Goal: Find specific page/section: Find specific page/section

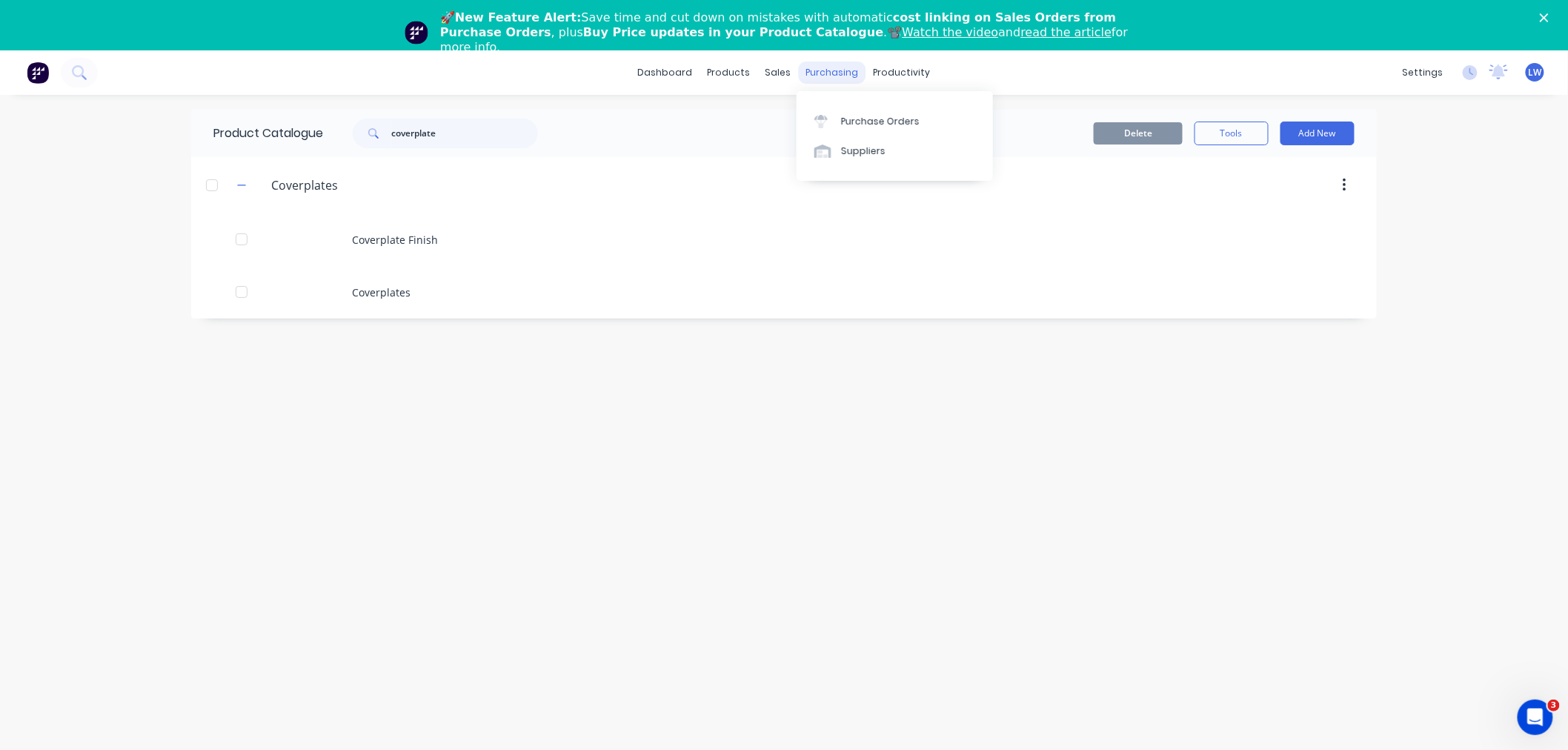
click at [828, 75] on div "purchasing" at bounding box center [832, 73] width 67 height 22
click at [850, 122] on div "Purchase Orders" at bounding box center [880, 121] width 78 height 13
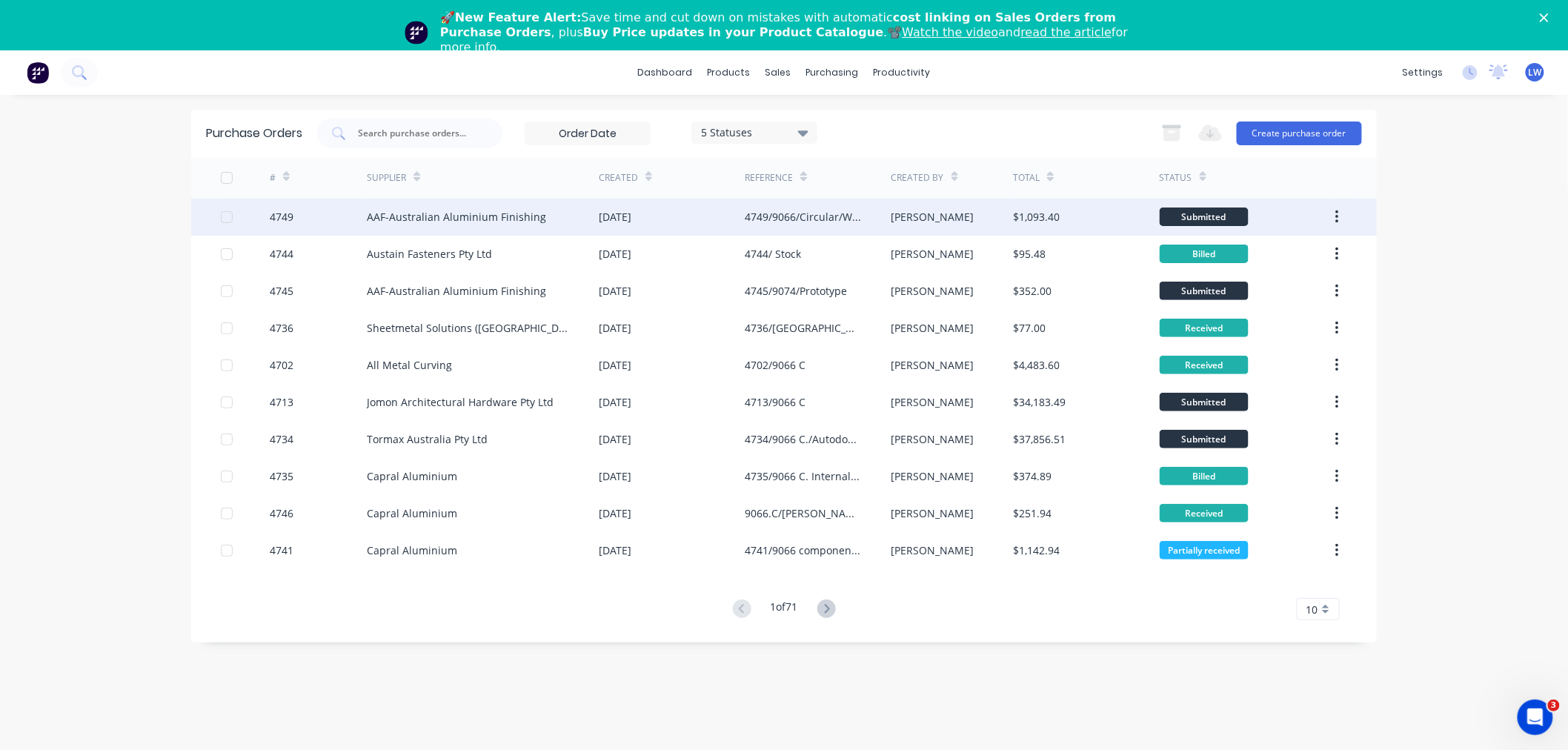
click at [812, 213] on div "4749/9066/Circular/WCC" at bounding box center [803, 216] width 116 height 16
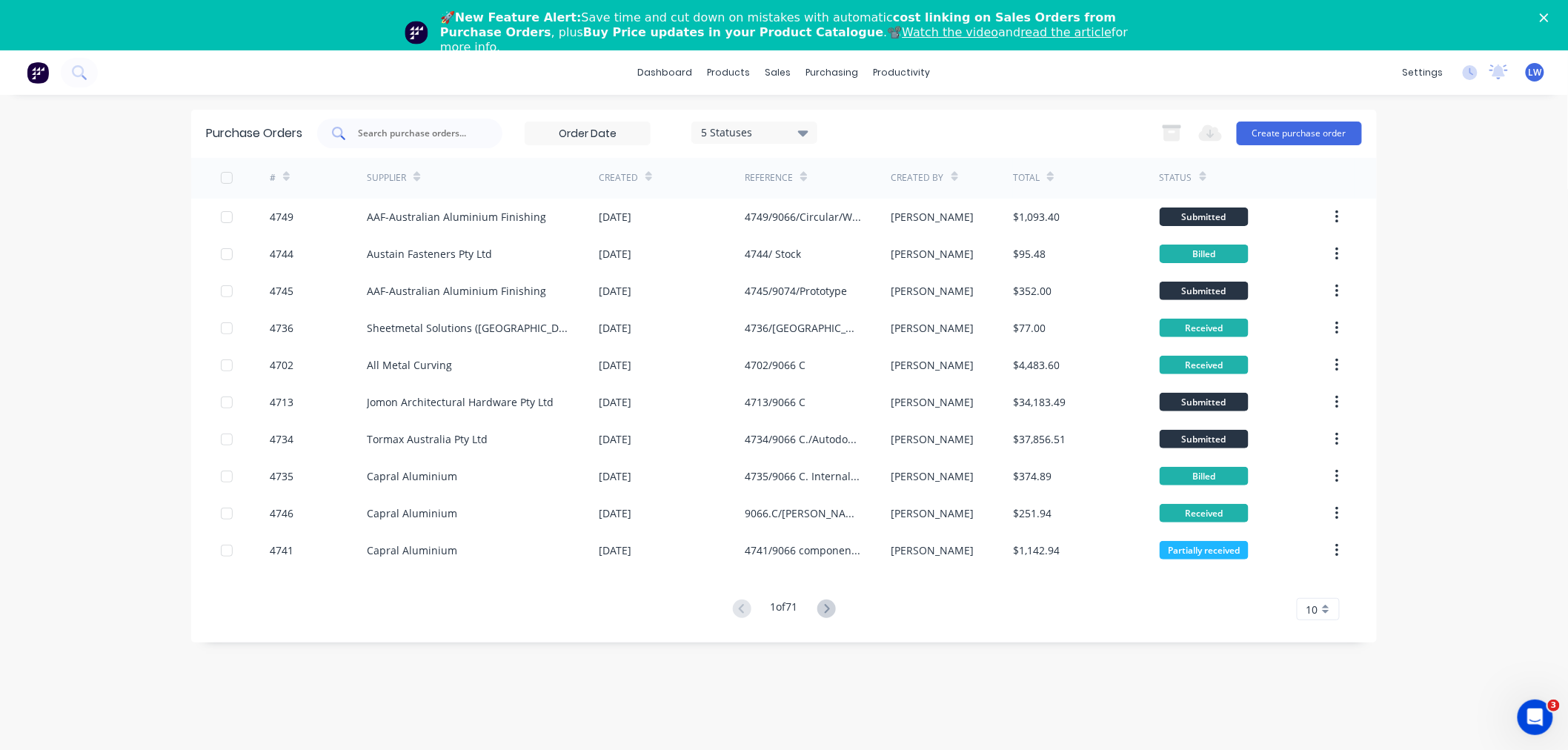
click at [416, 129] on input "text" at bounding box center [418, 133] width 123 height 15
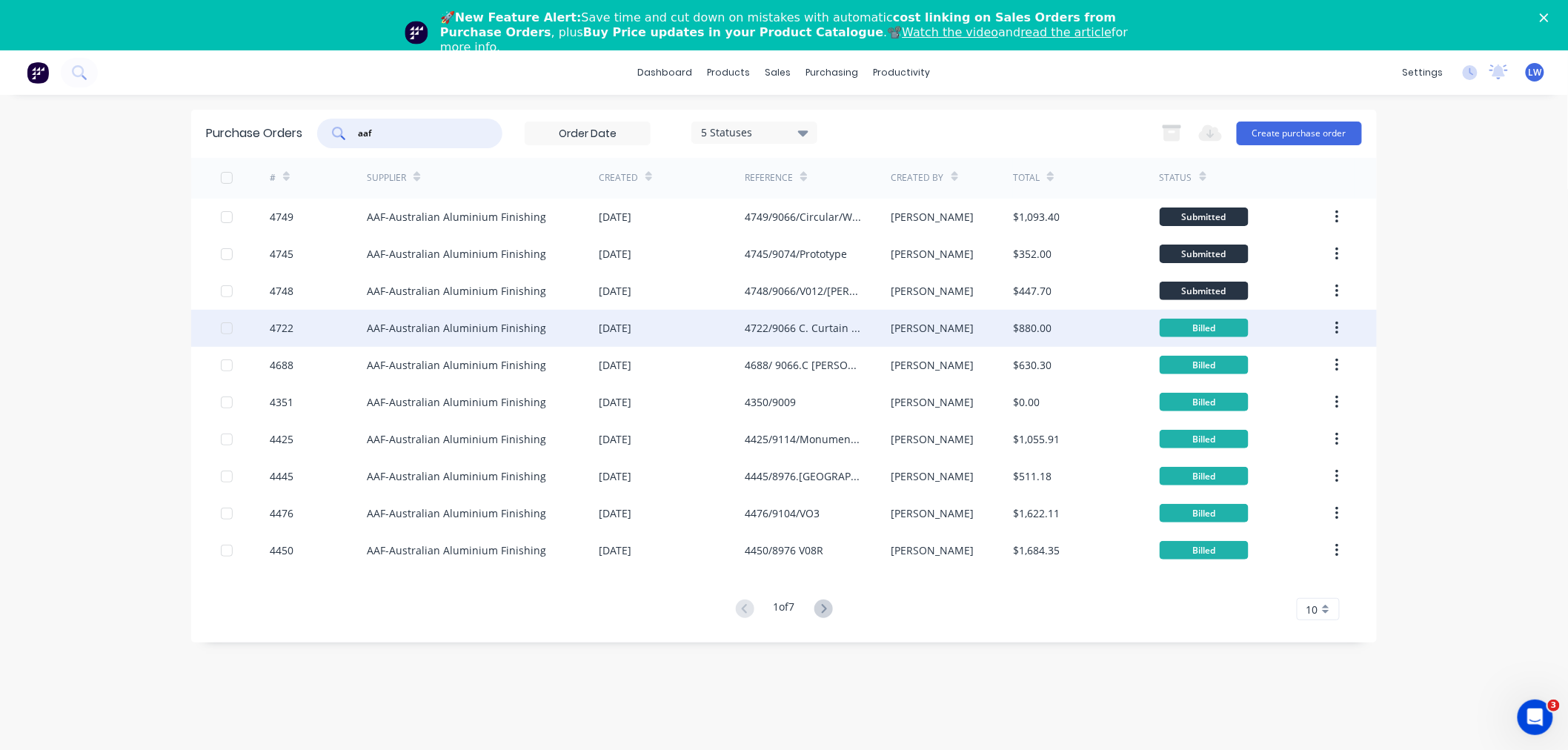
type input "aaf"
click at [803, 321] on div "4722/9066 C. Curtain Wall Brackets and washers" at bounding box center [803, 328] width 116 height 16
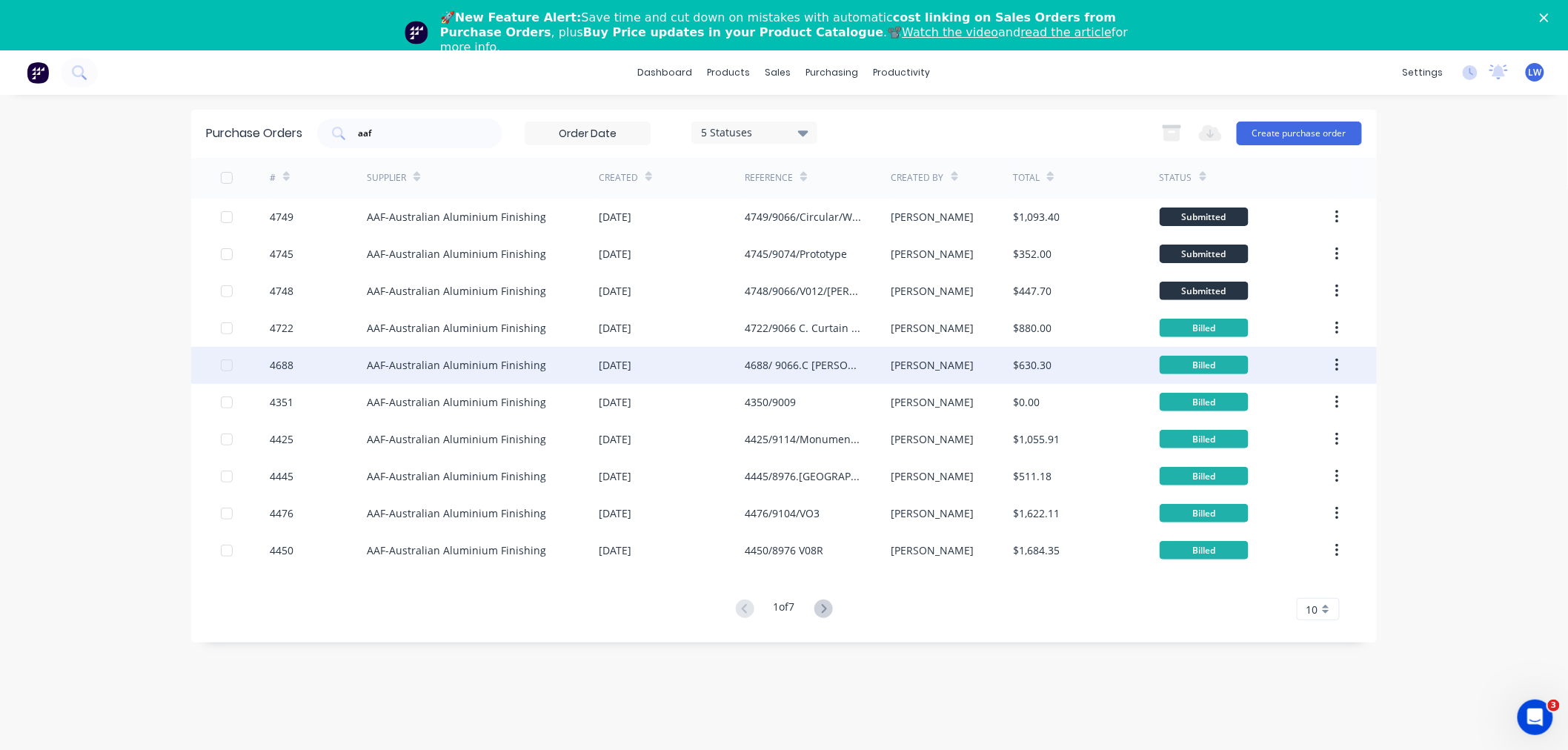
click at [825, 365] on div "4688/ 9066.C [PERSON_NAME] College Backpans" at bounding box center [803, 365] width 116 height 16
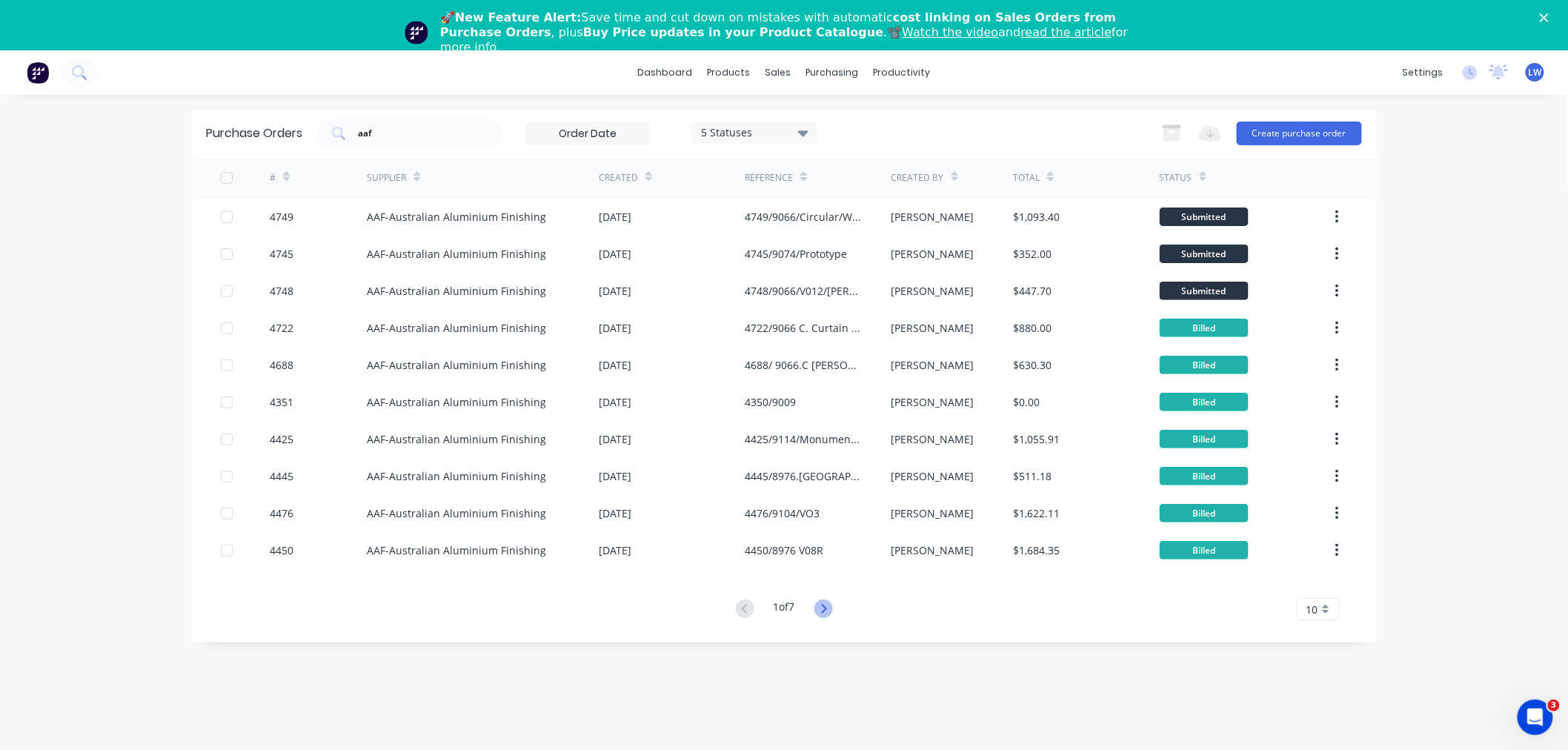
click at [818, 605] on icon at bounding box center [824, 609] width 19 height 19
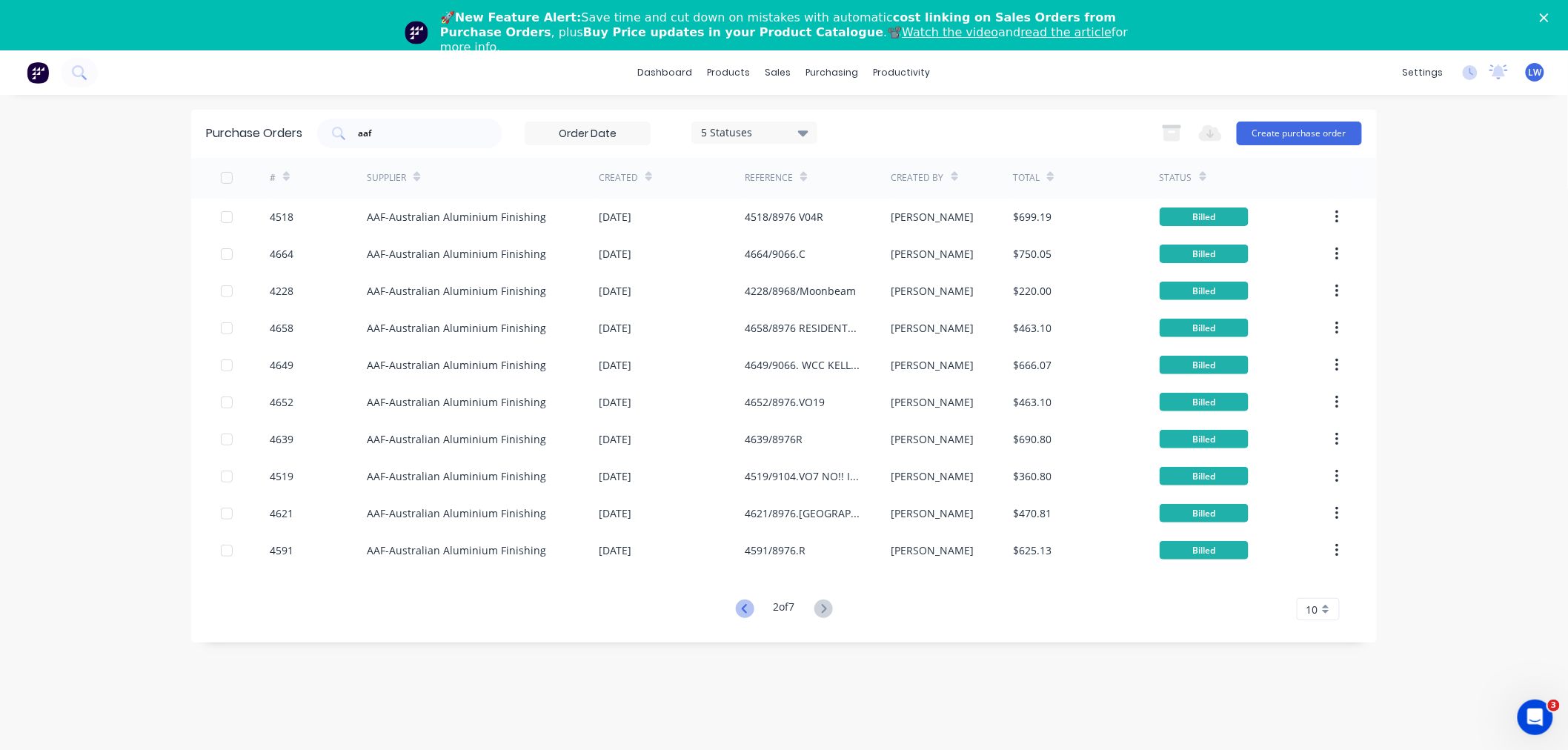
click at [742, 612] on icon at bounding box center [745, 609] width 19 height 19
click at [1325, 616] on div "10" at bounding box center [1318, 609] width 43 height 22
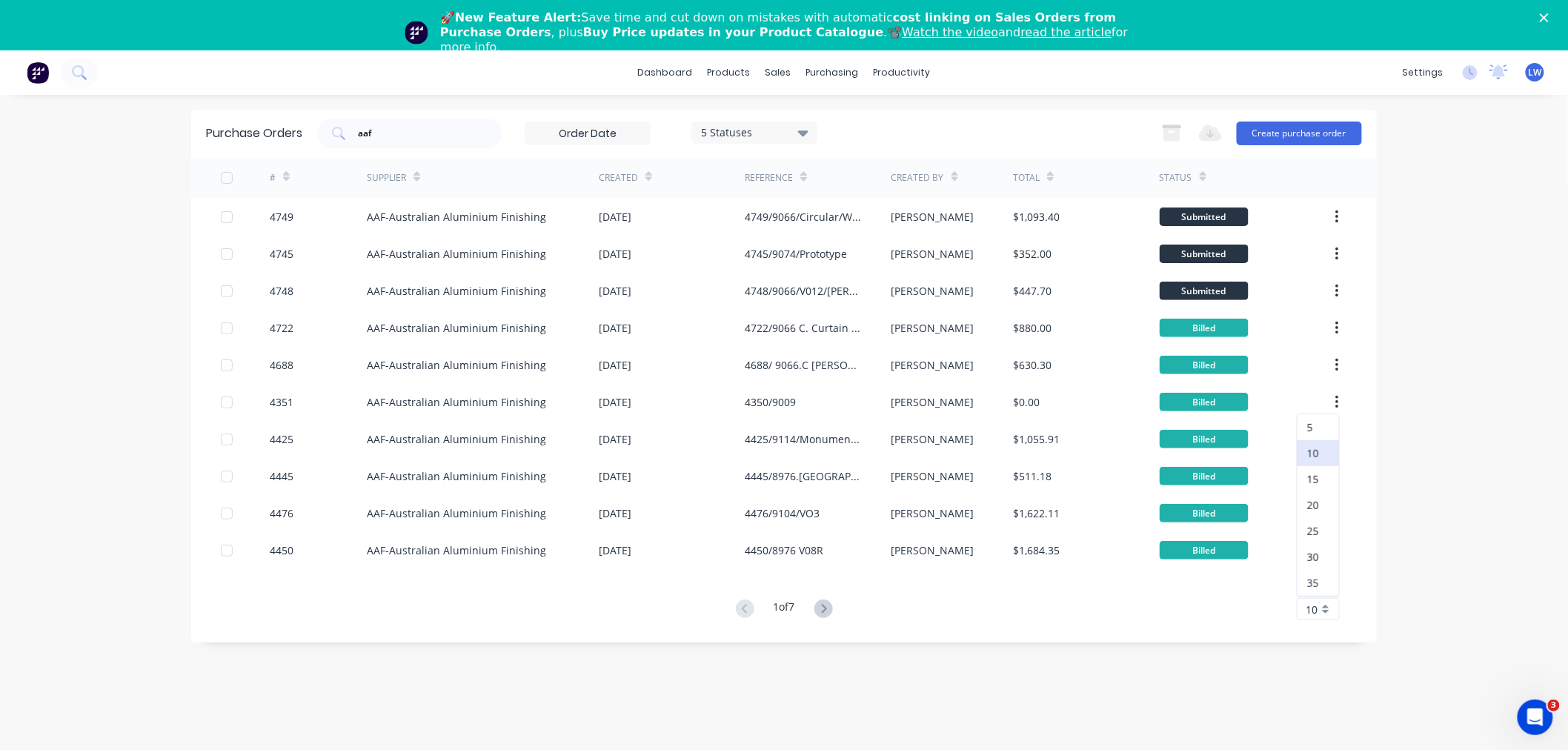
click at [1320, 579] on div "35" at bounding box center [1318, 583] width 42 height 26
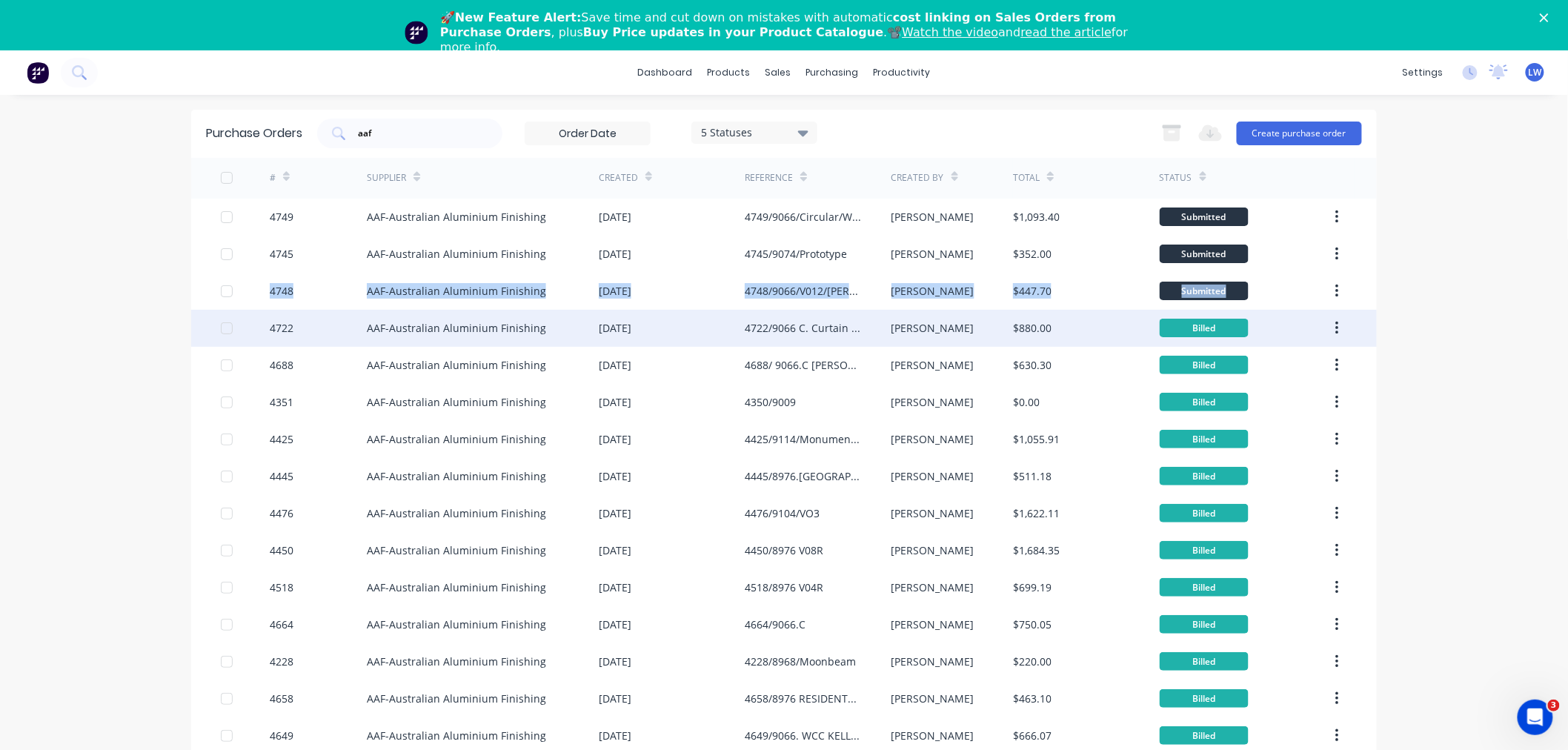
drag, startPoint x: 252, startPoint y: 299, endPoint x: 253, endPoint y: 310, distance: 11.0
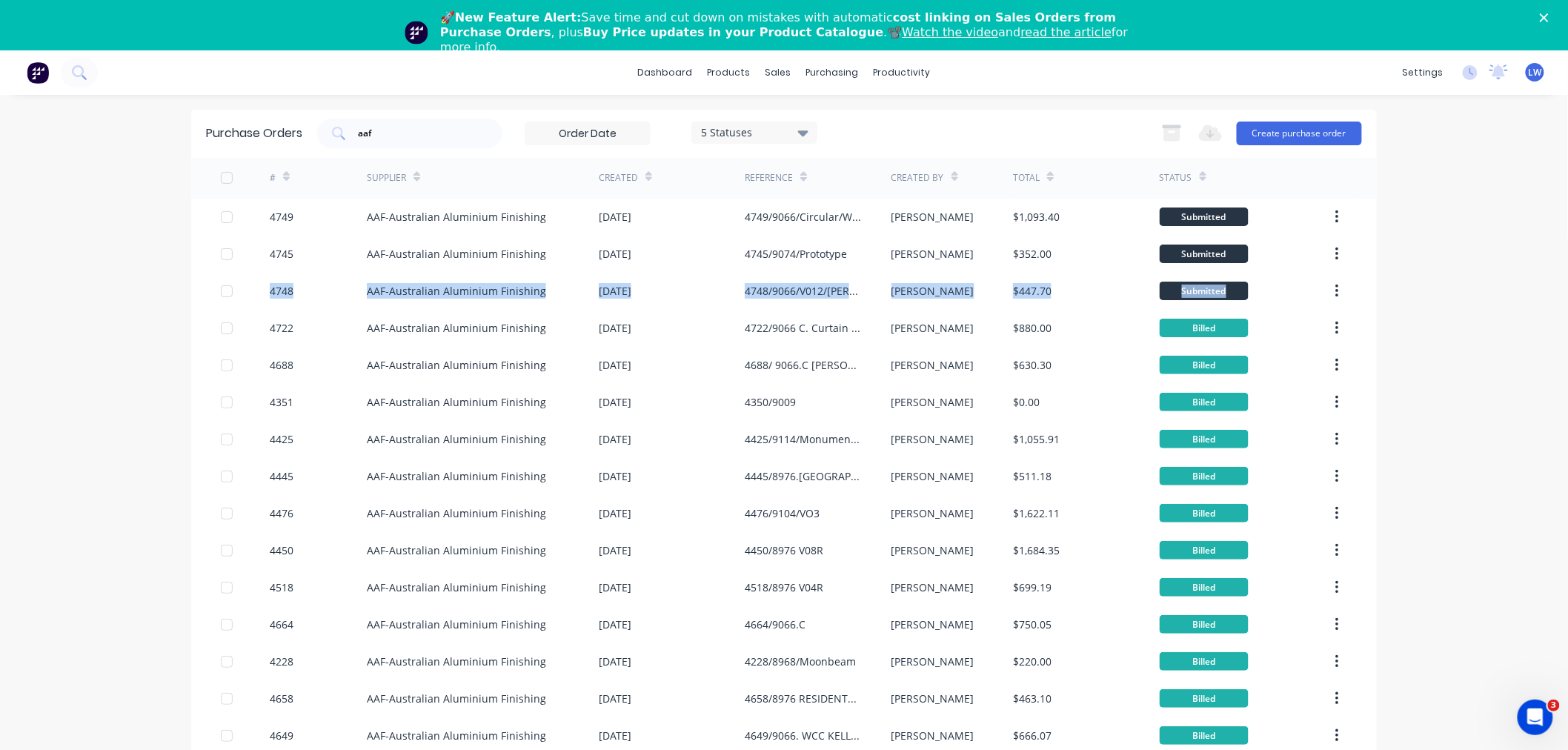
click at [288, 194] on div "#" at bounding box center [318, 179] width 98 height 41
click at [993, 92] on div "dashboard products sales purchasing productivity dashboard products Product Cat…" at bounding box center [784, 73] width 1568 height 45
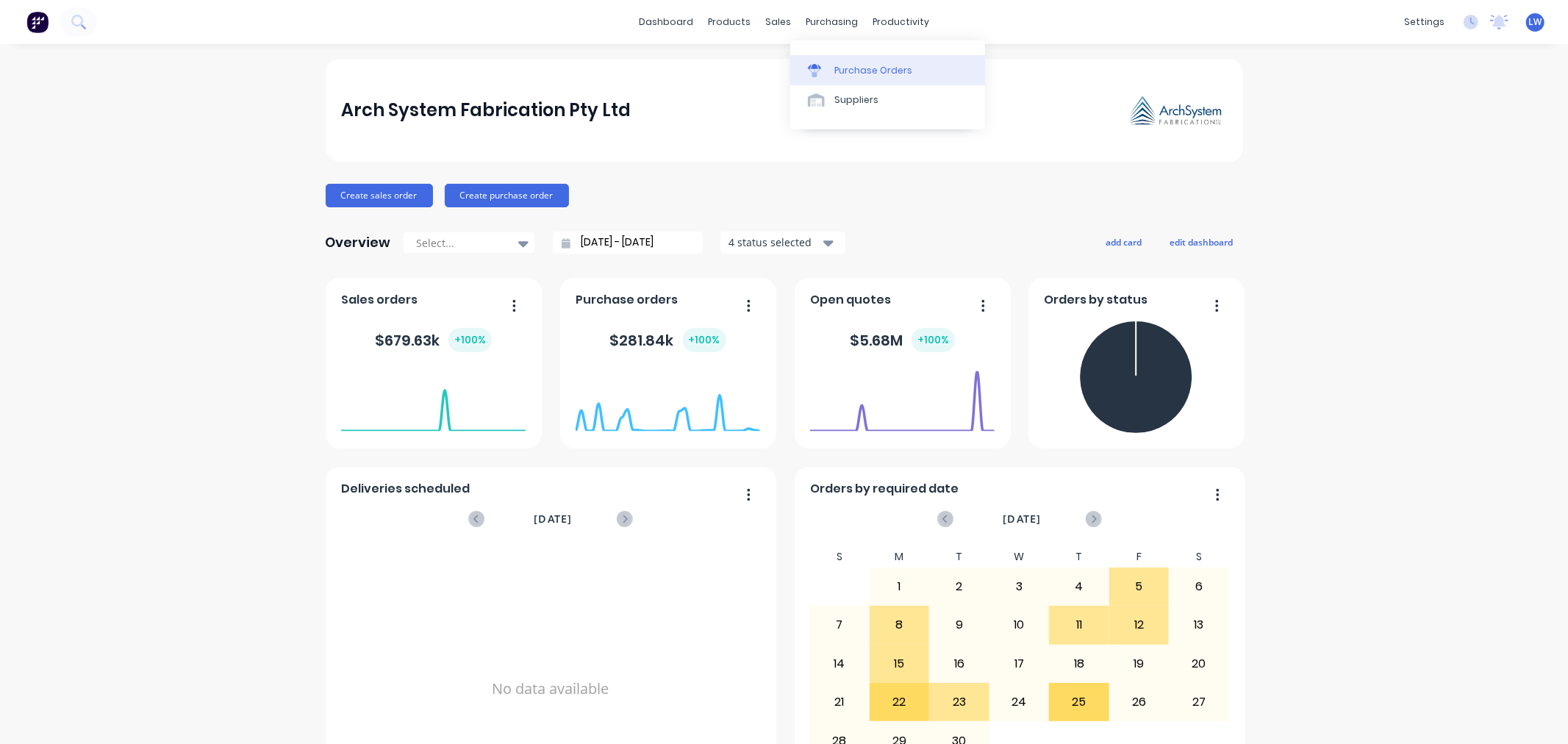
click at [860, 69] on div "Purchase Orders" at bounding box center [873, 70] width 78 height 13
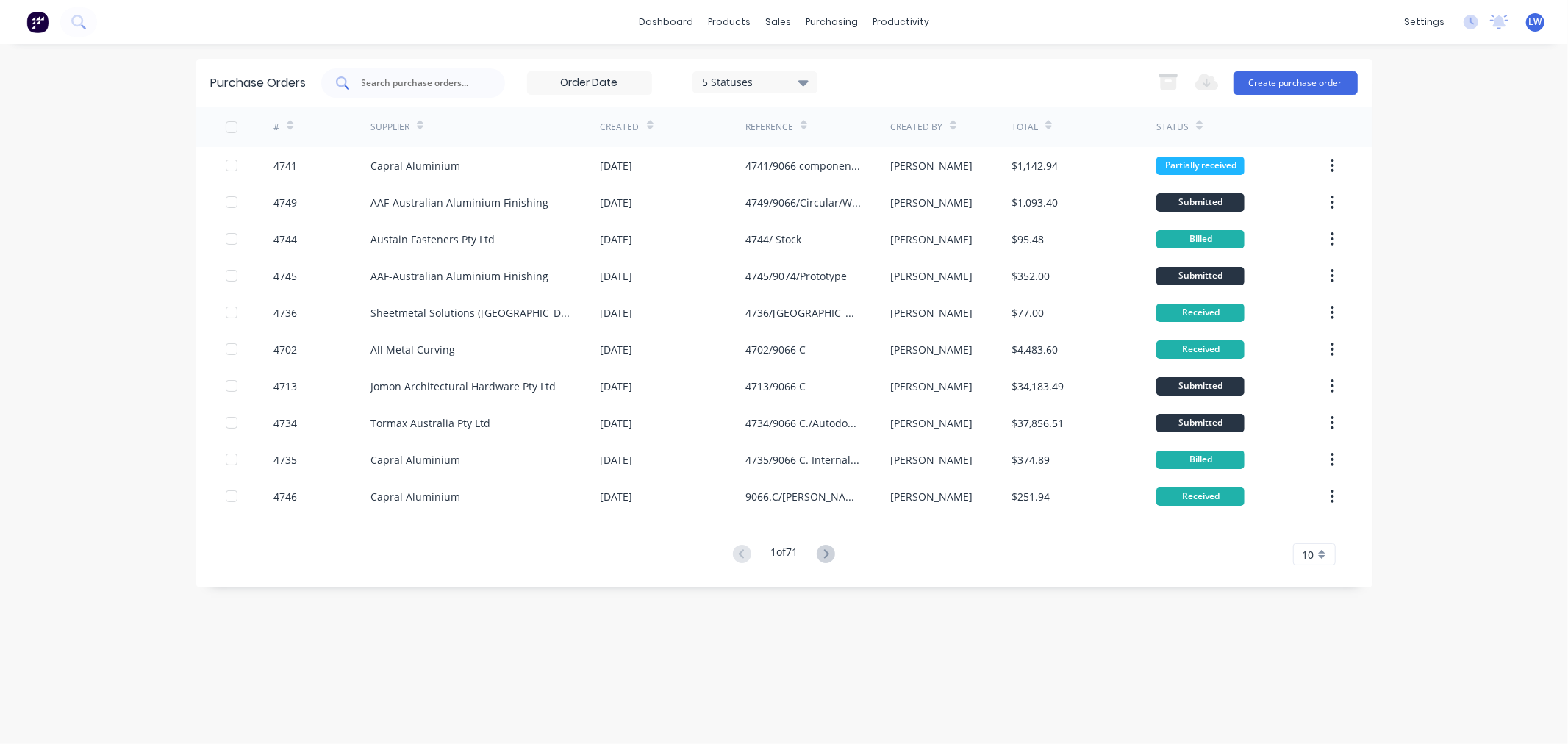
click at [434, 82] on input "text" at bounding box center [421, 83] width 122 height 15
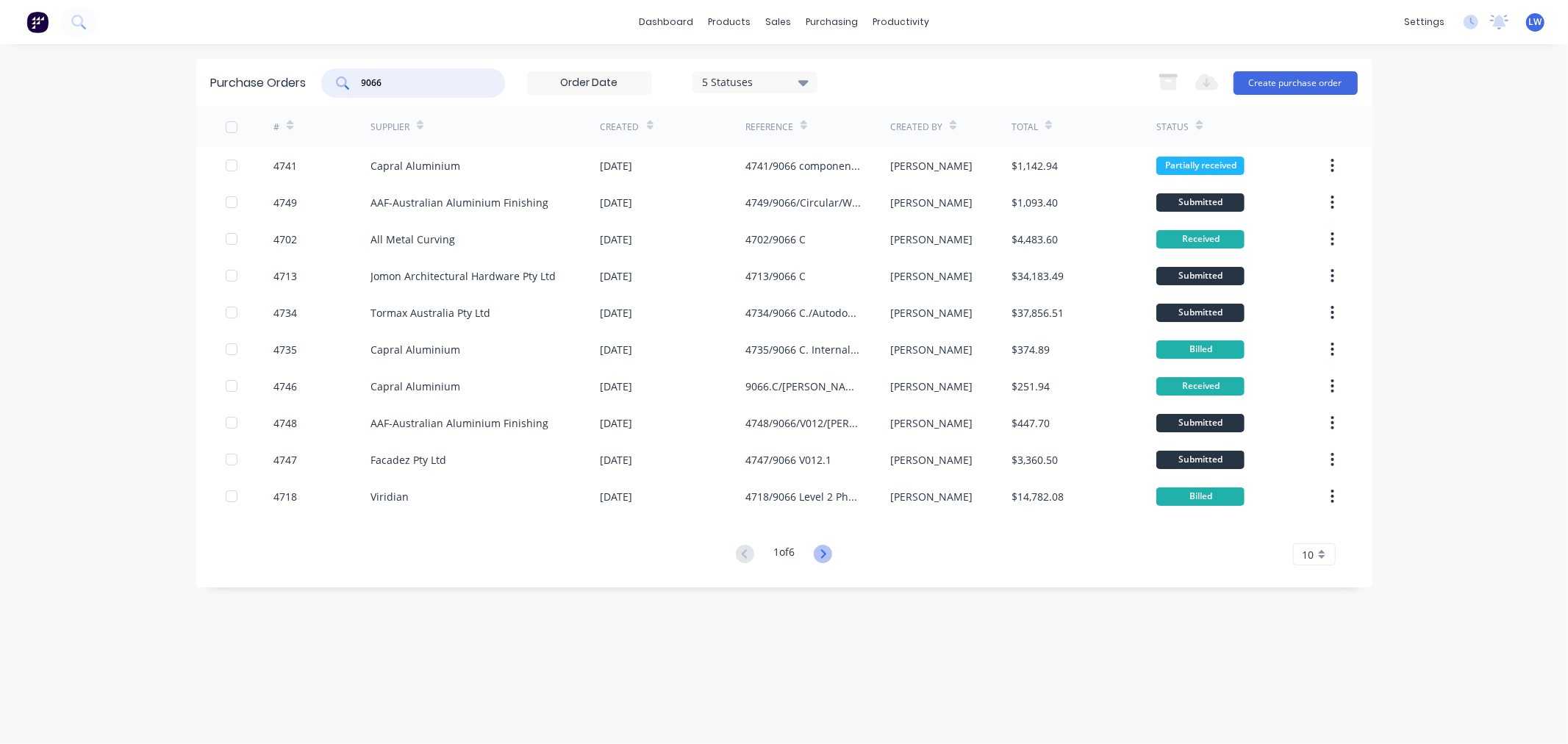
type input "9066"
click at [828, 556] on icon at bounding box center [823, 555] width 18 height 18
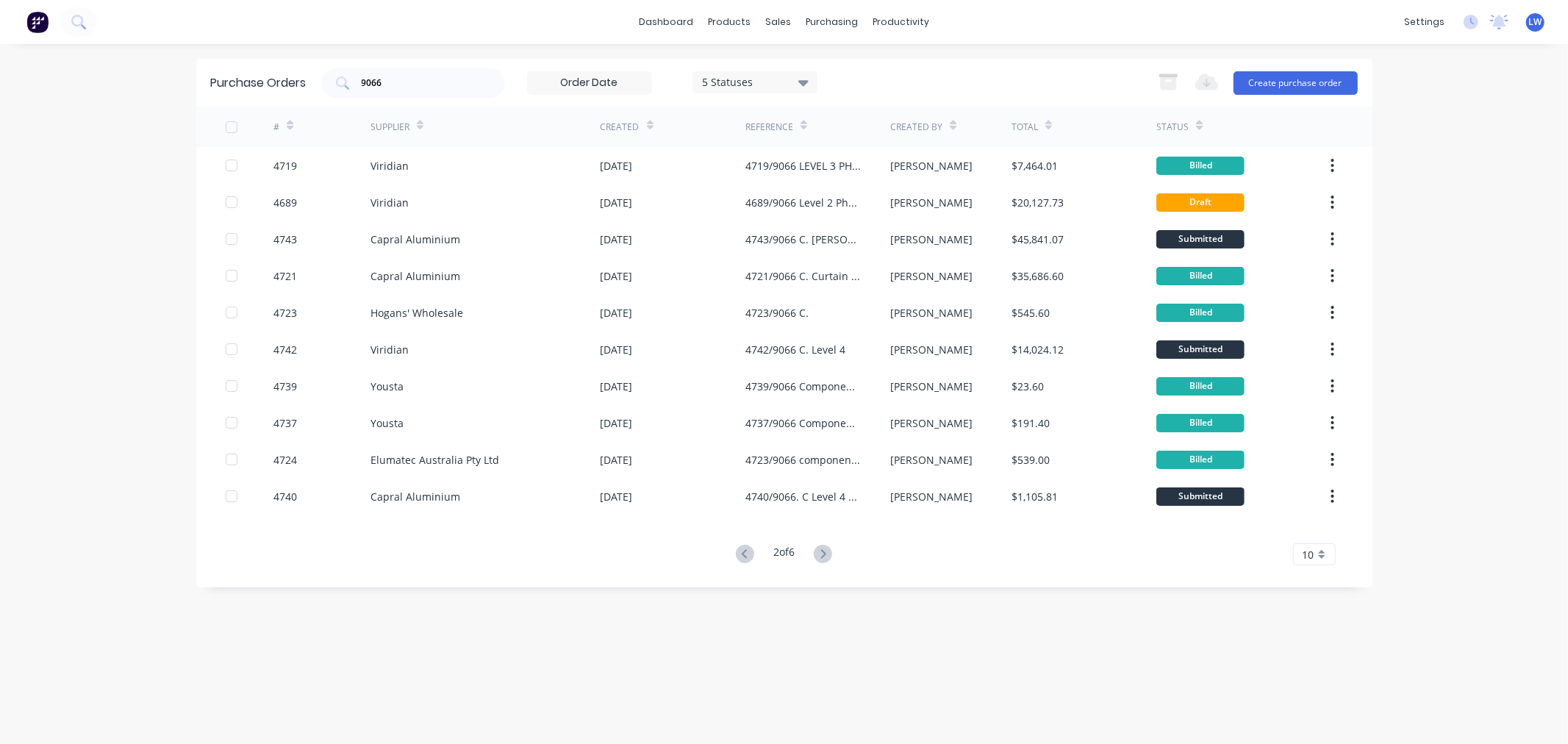
click at [1444, 455] on div "dashboard products sales purchasing productivity dashboard products Product Cat…" at bounding box center [784, 372] width 1568 height 744
click at [419, 92] on div "9066" at bounding box center [413, 83] width 184 height 30
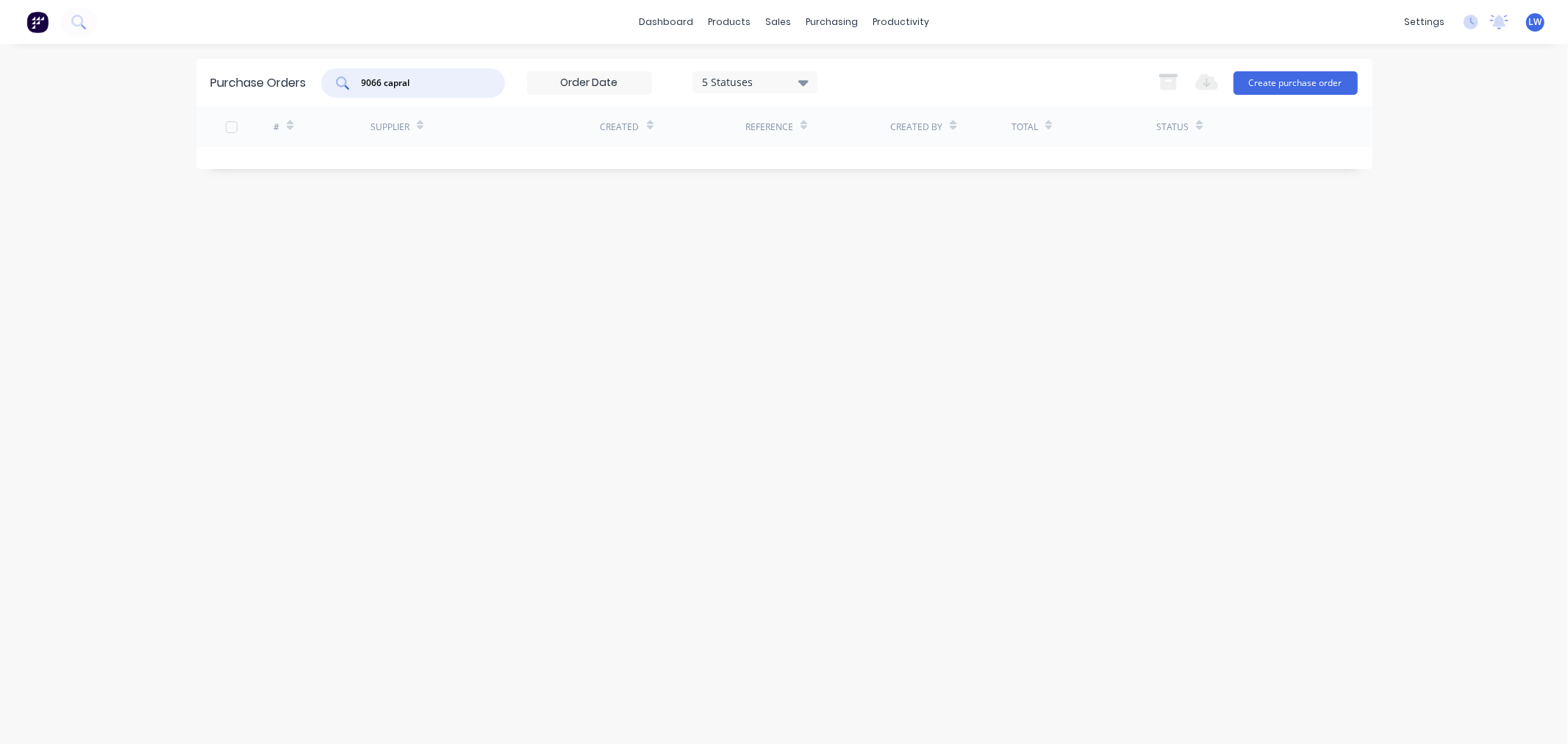
type input "9066 capral"
